Goal: Information Seeking & Learning: Learn about a topic

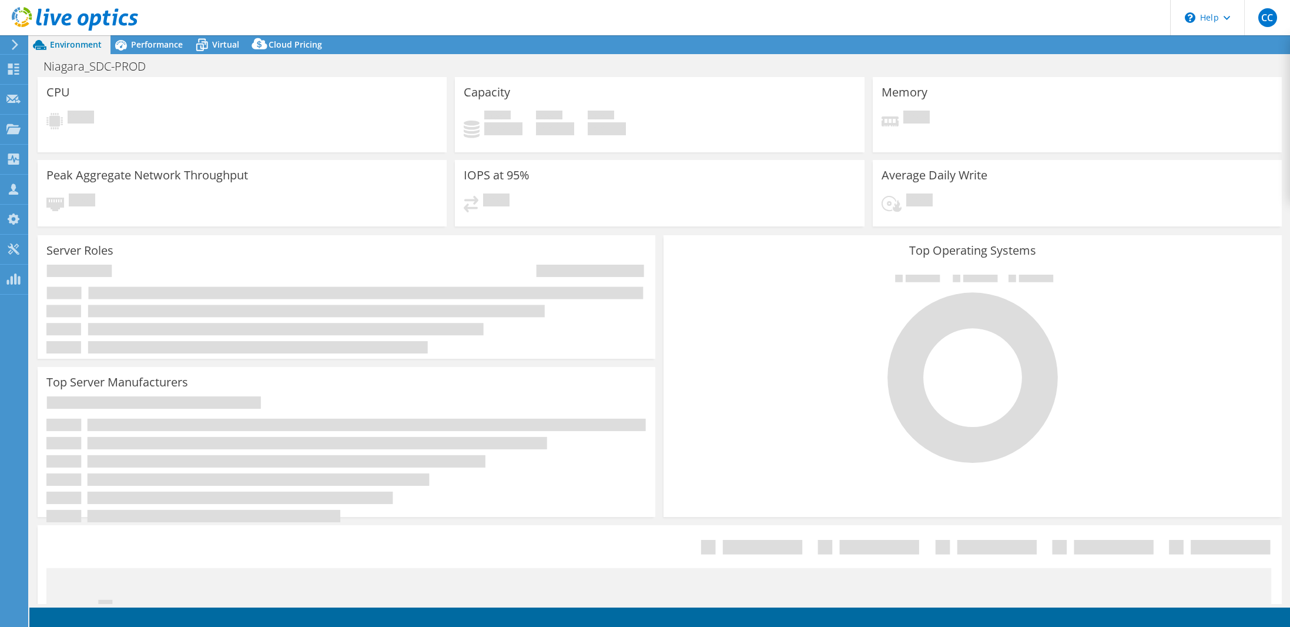
select select "USD"
select select "USWest"
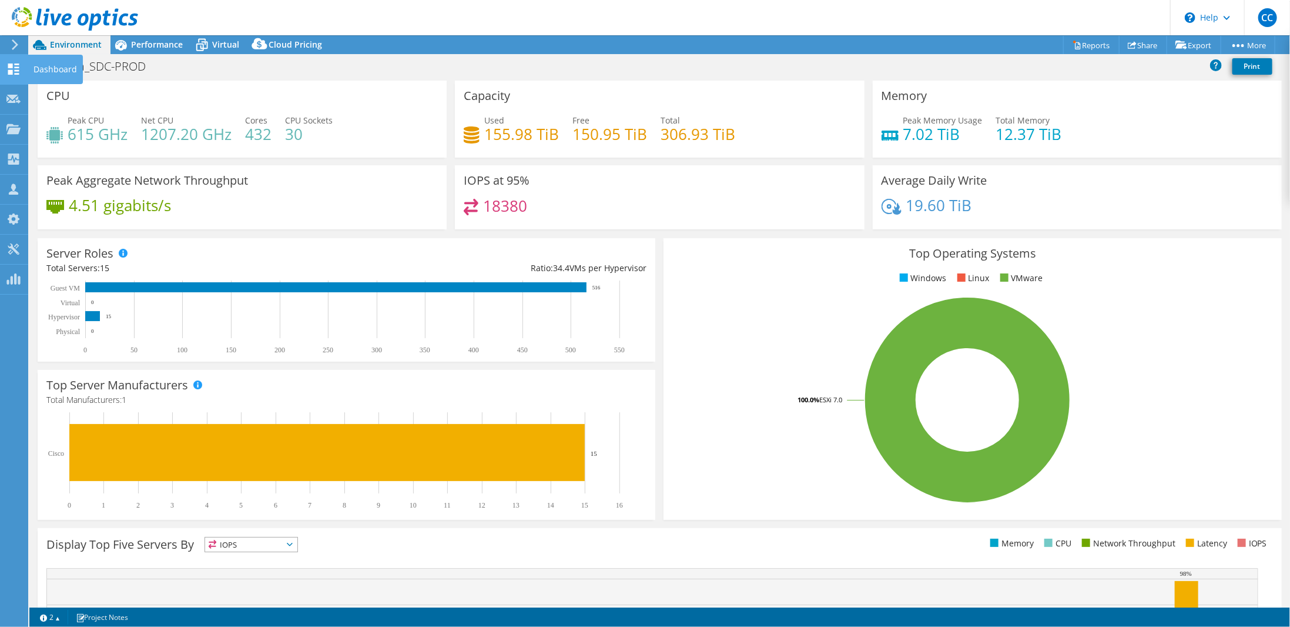
click at [12, 66] on use at bounding box center [13, 68] width 11 height 11
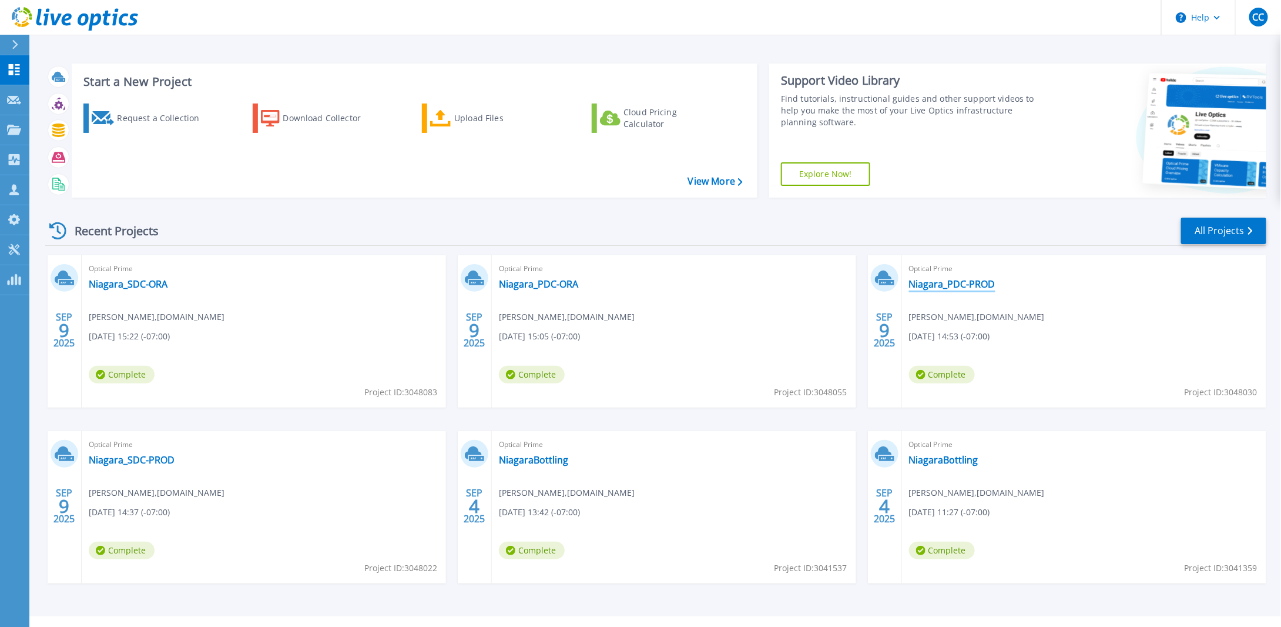
click at [962, 280] on link "Niagara_PDC-PROD" at bounding box center [952, 284] width 86 height 12
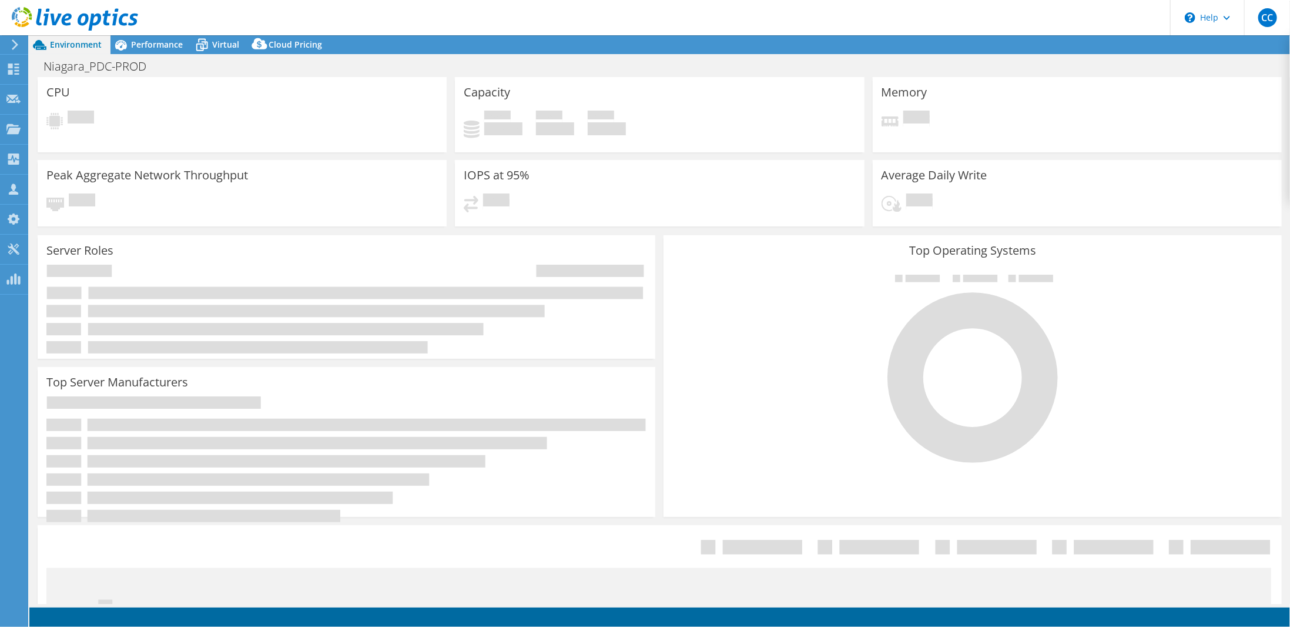
select select "USD"
select select "USWest"
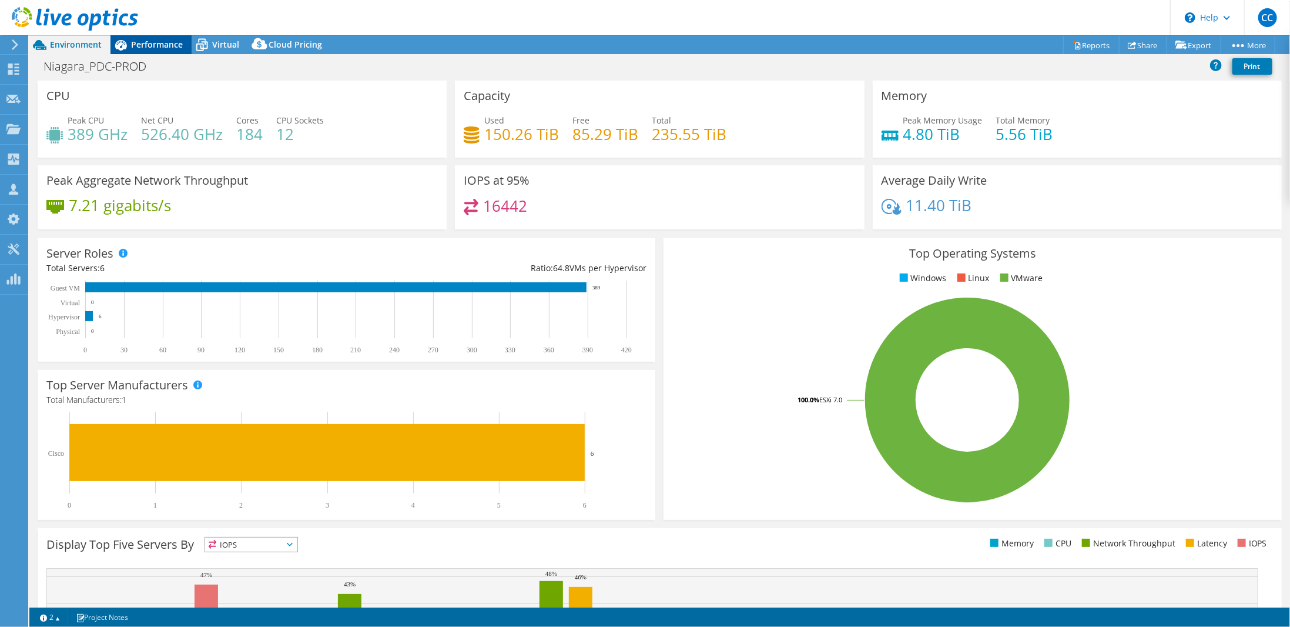
click at [131, 42] on span "Performance" at bounding box center [157, 44] width 52 height 11
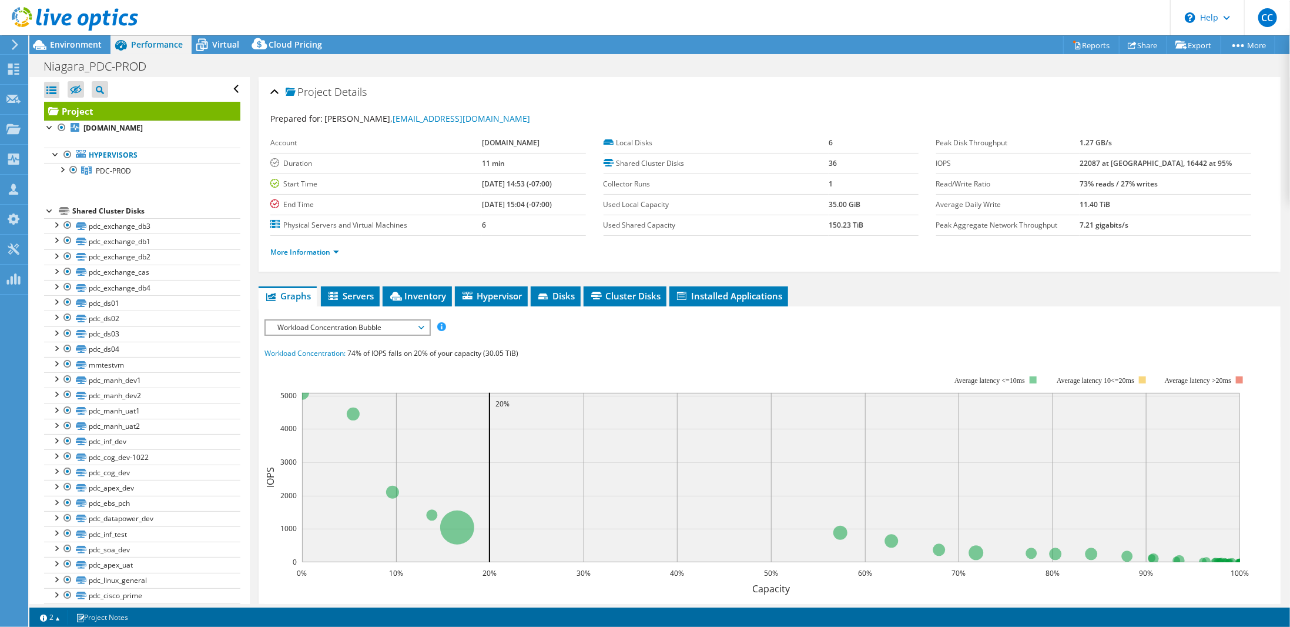
click at [384, 327] on span "Workload Concentration Bubble" at bounding box center [347, 327] width 151 height 14
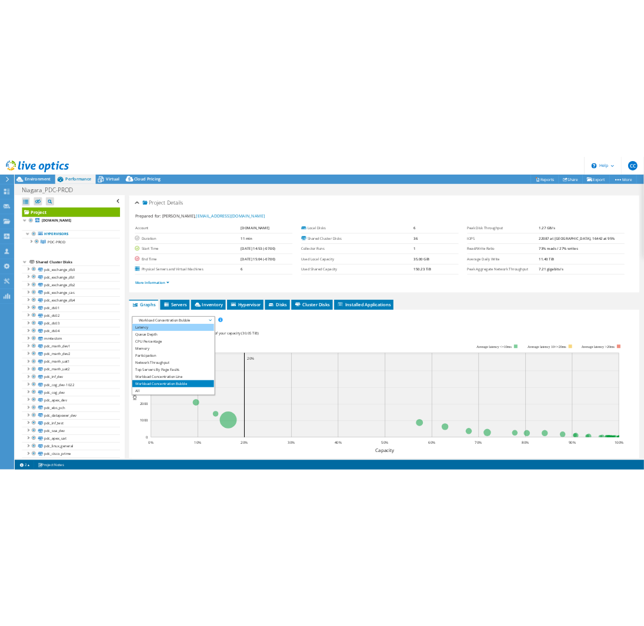
scroll to position [42, 0]
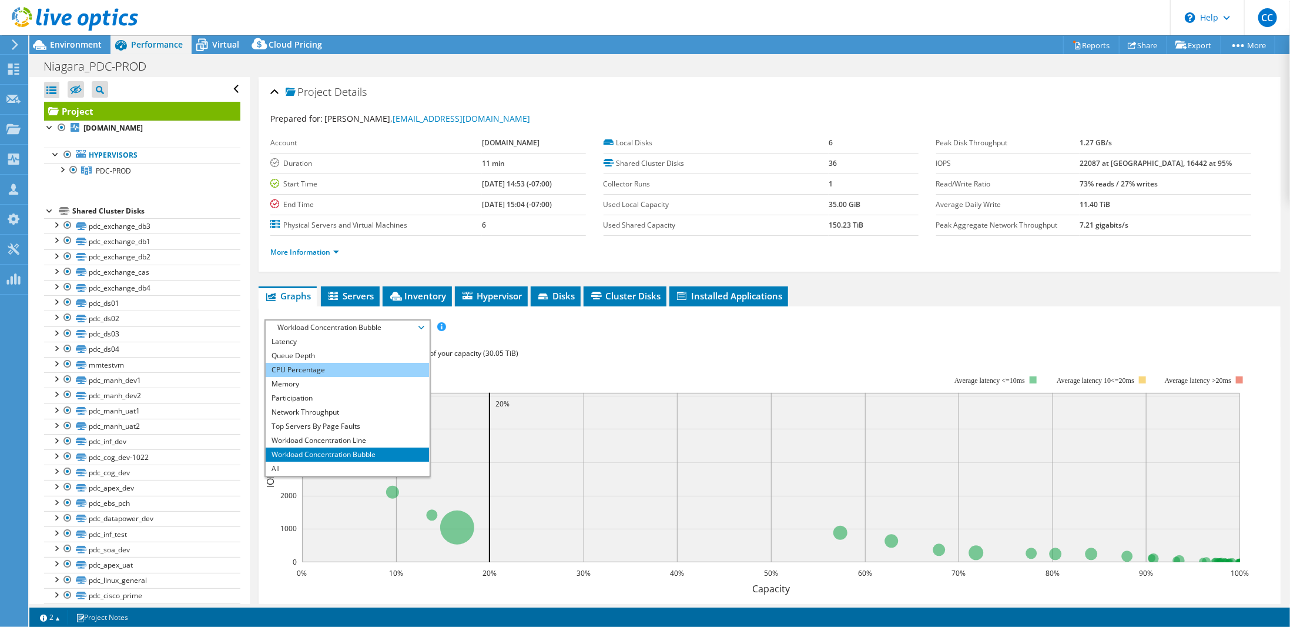
click at [324, 369] on li "CPU Percentage" at bounding box center [347, 370] width 163 height 14
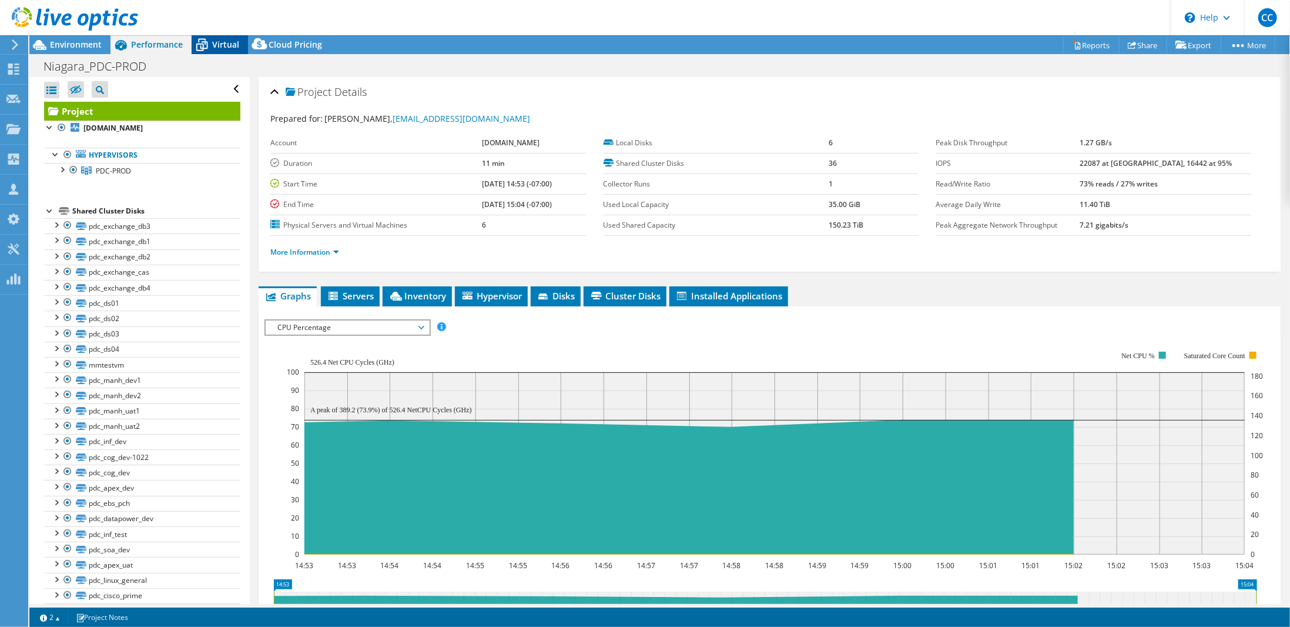
click at [209, 45] on icon at bounding box center [202, 45] width 21 height 21
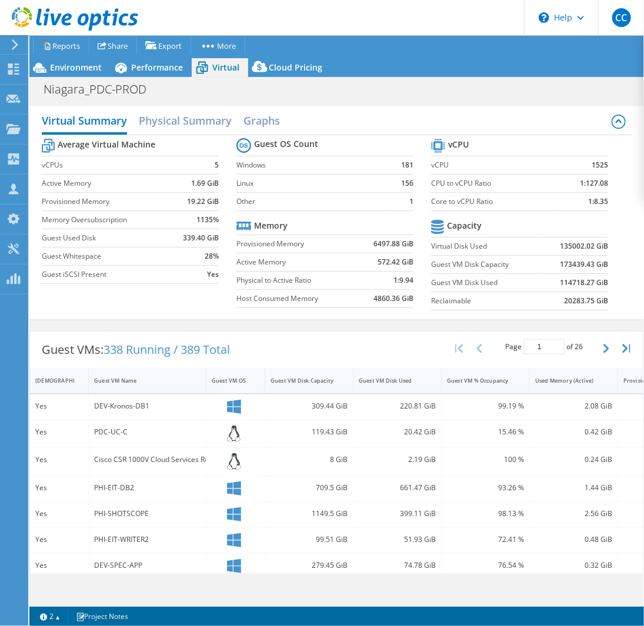
click at [461, 14] on header "CC Channel Partner Corey Carroz ccarroz@insight.com Insight My Profile Log Out …" at bounding box center [322, 17] width 644 height 35
click at [154, 62] on span "Performance" at bounding box center [157, 67] width 52 height 11
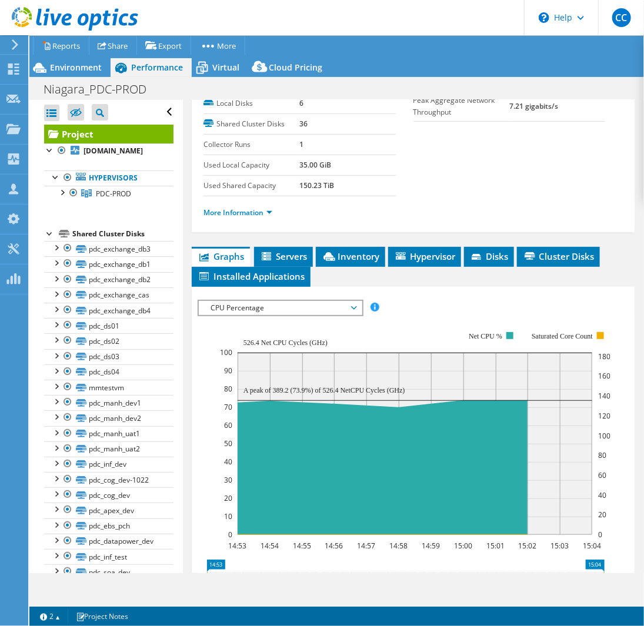
scroll to position [176, 0]
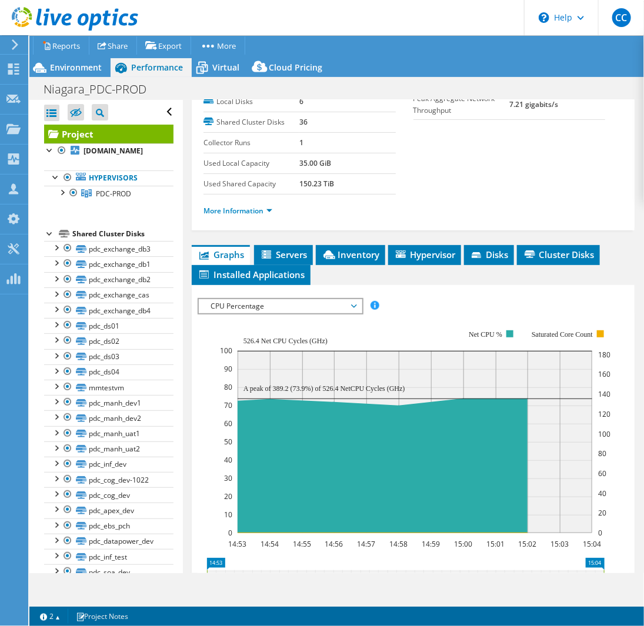
click at [345, 303] on span "CPU Percentage" at bounding box center [280, 306] width 151 height 14
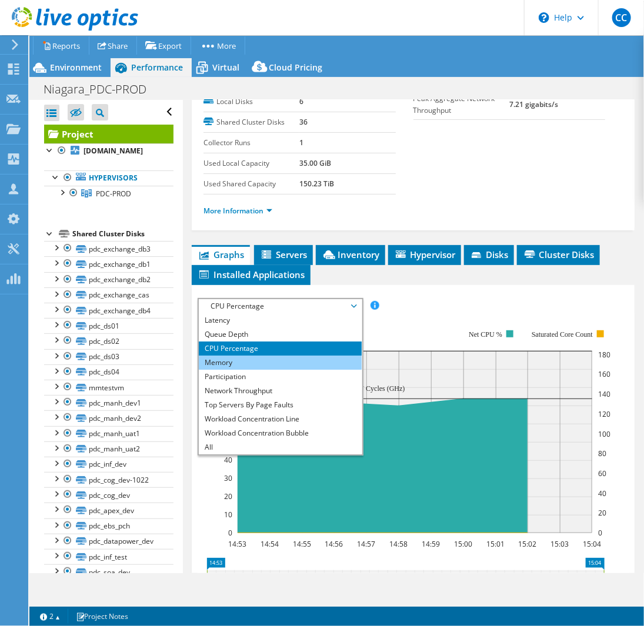
click at [249, 357] on li "Memory" at bounding box center [280, 363] width 163 height 14
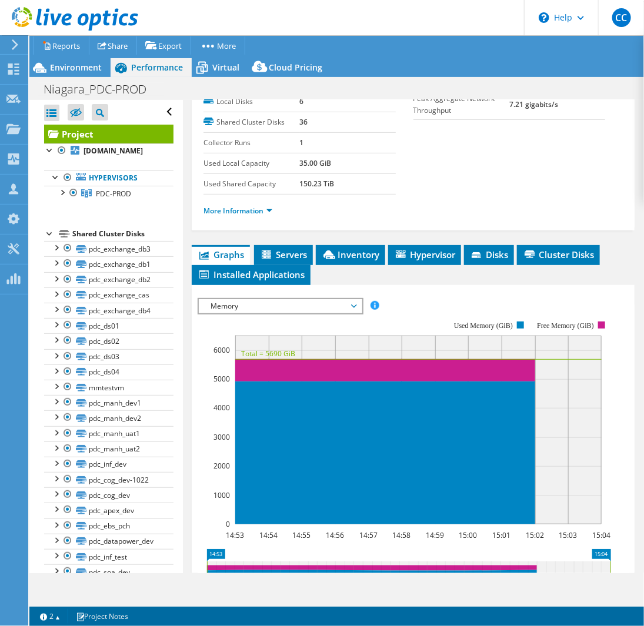
click at [286, 306] on span "Memory" at bounding box center [280, 306] width 151 height 14
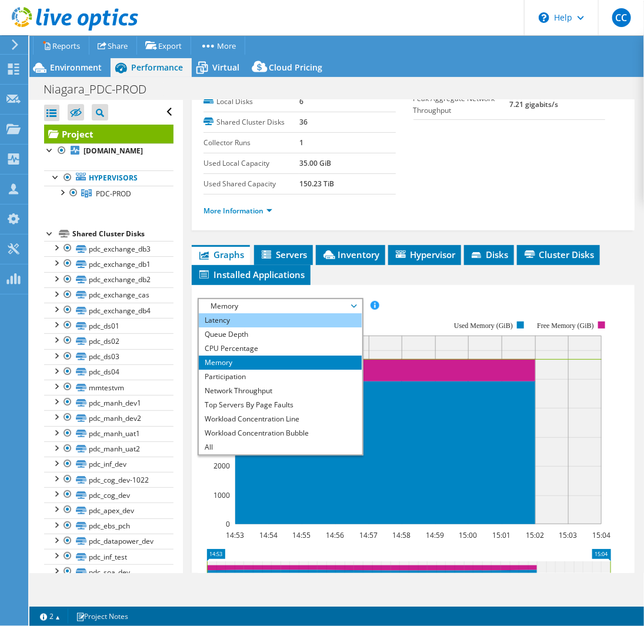
click at [272, 319] on li "Latency" at bounding box center [280, 320] width 163 height 14
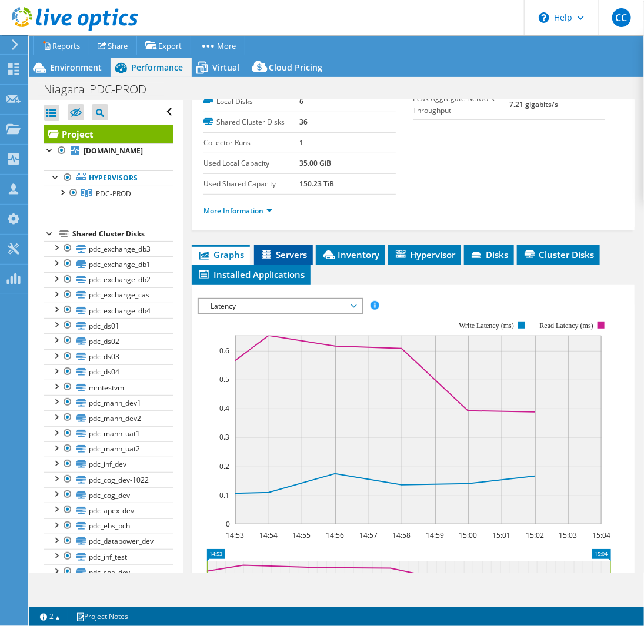
click at [288, 252] on span "Servers" at bounding box center [283, 255] width 47 height 12
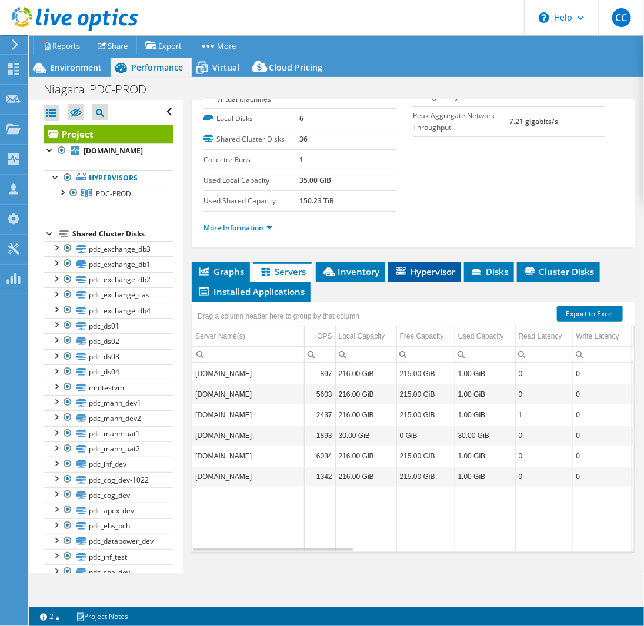
click at [435, 274] on li "Hypervisor" at bounding box center [424, 272] width 73 height 20
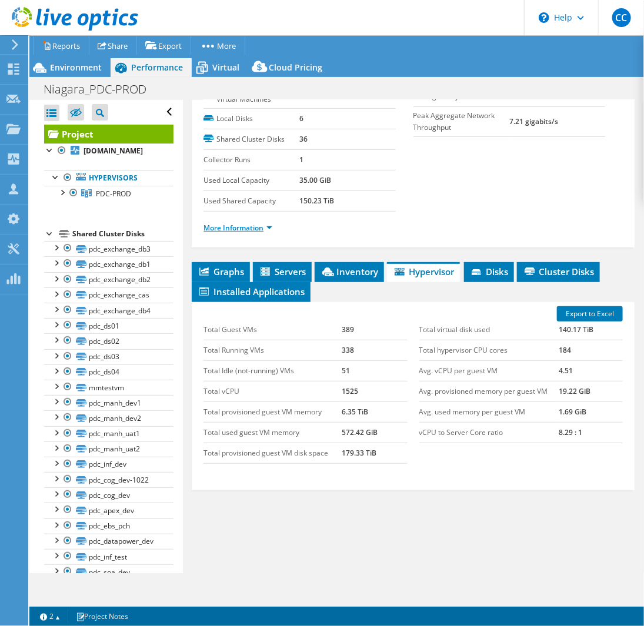
click at [260, 223] on link "More Information" at bounding box center [237, 228] width 69 height 10
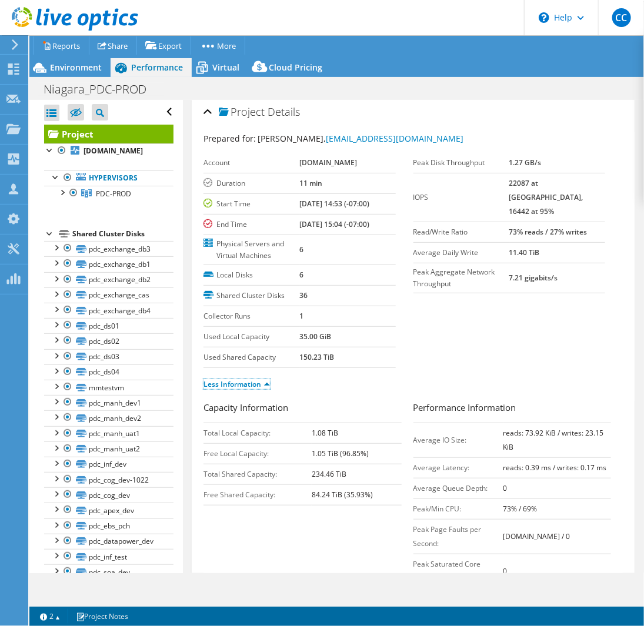
scroll to position [0, 0]
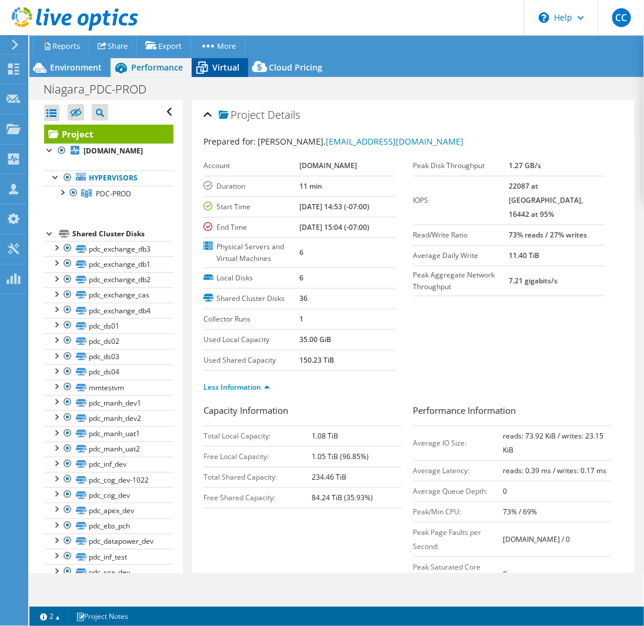
click at [222, 64] on span "Virtual" at bounding box center [225, 67] width 27 height 11
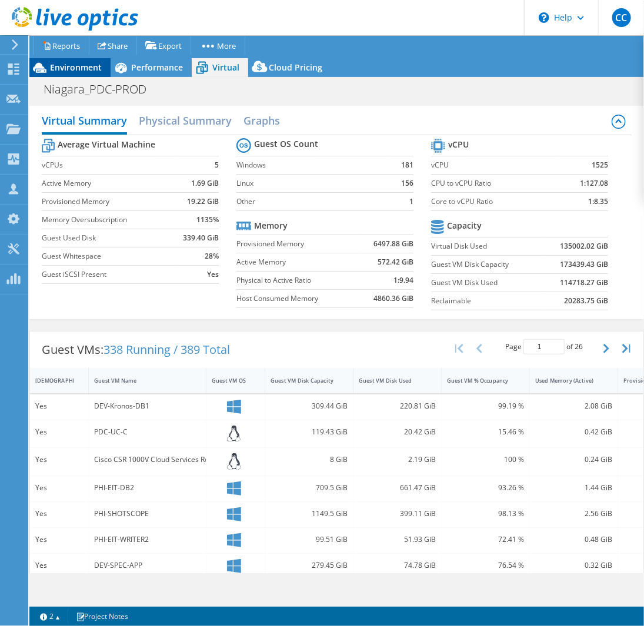
click at [72, 68] on span "Environment" at bounding box center [76, 67] width 52 height 11
